Goal: Check status: Check status

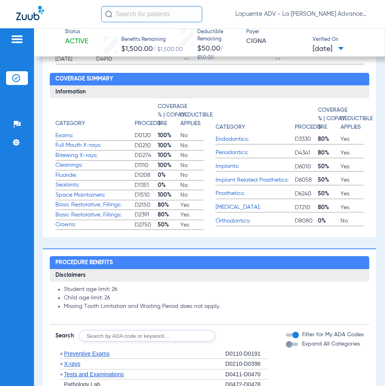
scroll to position [405, 0]
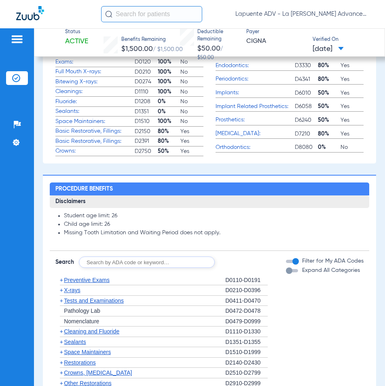
click at [144, 257] on input "text" at bounding box center [147, 262] width 136 height 11
type input "1208"
click button "Search" at bounding box center [245, 262] width 32 height 11
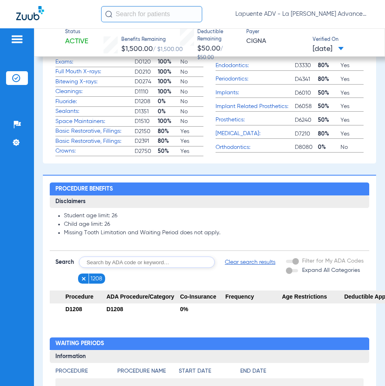
click at [144, 257] on input "text" at bounding box center [147, 262] width 136 height 11
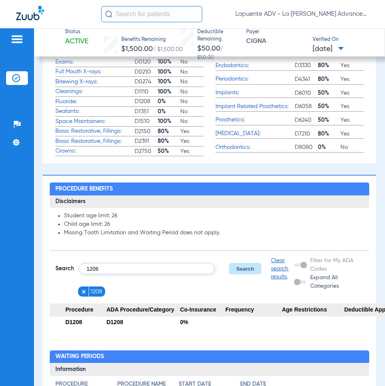
type input "1206"
click button "Search" at bounding box center [245, 268] width 32 height 11
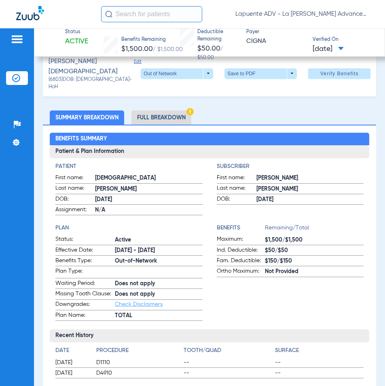
scroll to position [0, 0]
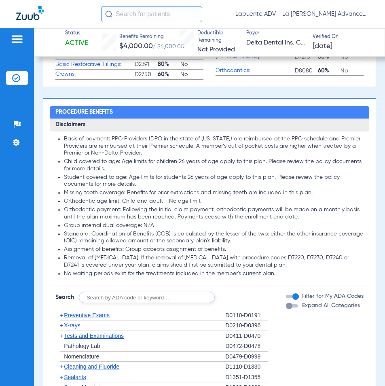
scroll to position [486, 0]
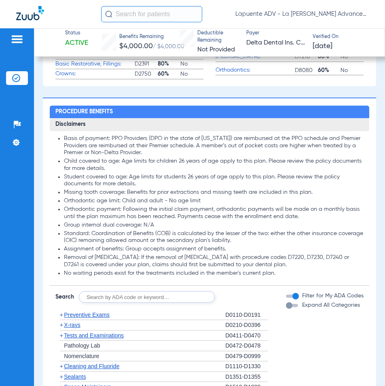
click at [152, 303] on input "text" at bounding box center [147, 296] width 136 height 11
type input "6010"
click button "Search" at bounding box center [245, 296] width 32 height 11
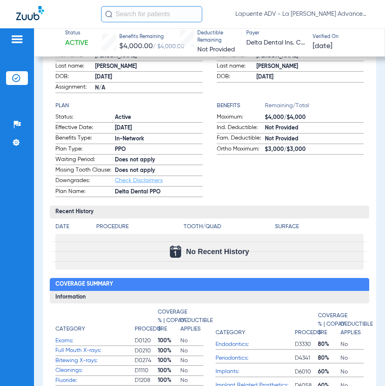
scroll to position [0, 0]
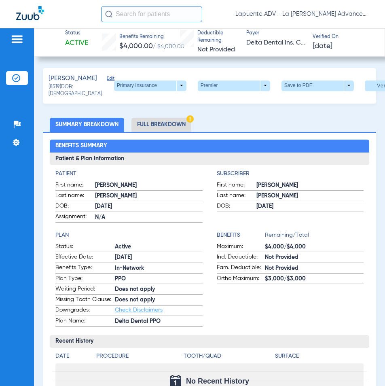
click at [178, 132] on li "Full Breakdown" at bounding box center [162, 125] width 60 height 14
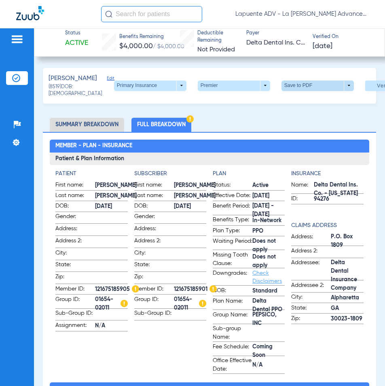
click at [308, 90] on span at bounding box center [317, 85] width 19 height 19
click at [245, 106] on span "Save to PDF" at bounding box center [242, 107] width 32 height 6
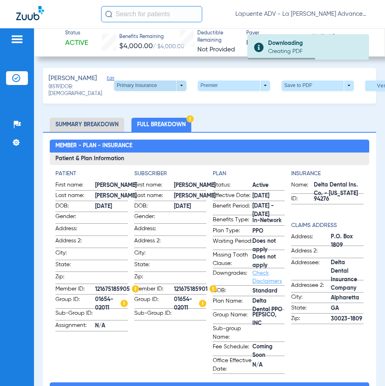
click at [167, 91] on span at bounding box center [150, 86] width 72 height 11
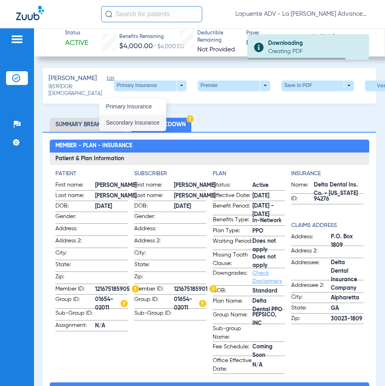
click at [138, 121] on span "Secondary Insurance" at bounding box center [132, 123] width 53 height 6
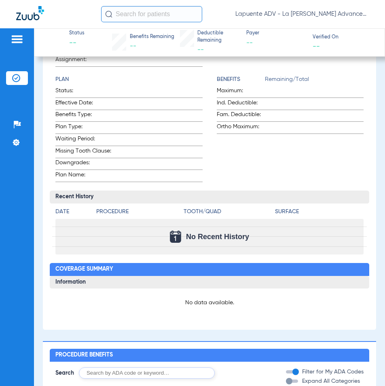
scroll to position [162, 0]
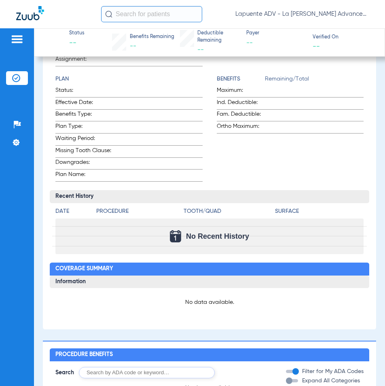
click at [308, 203] on h3 "Recent History" at bounding box center [210, 196] width 320 height 13
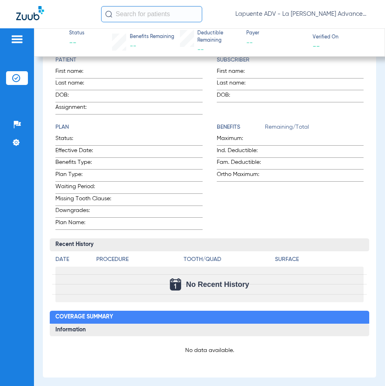
scroll to position [0, 0]
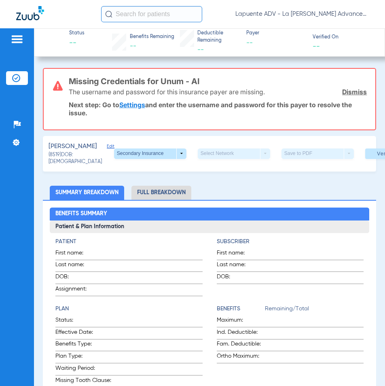
click at [352, 92] on link "Dismiss" at bounding box center [354, 92] width 25 height 8
